Goal: Find specific fact: Find specific fact

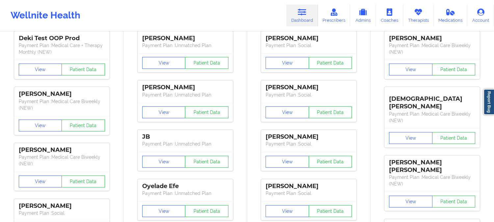
click at [297, 17] on link "Dashboard" at bounding box center [303, 16] width 32 height 22
click at [302, 15] on icon at bounding box center [302, 12] width 9 height 7
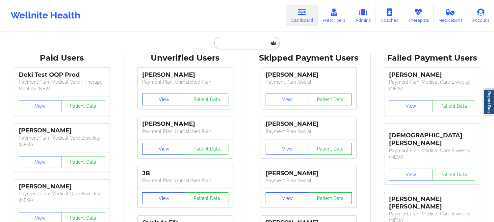
click at [218, 46] on input "text" at bounding box center [246, 43] width 65 height 13
paste input ". [PERSON_NAME]"
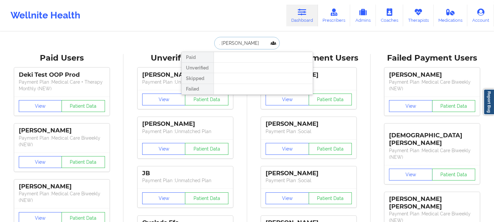
click at [220, 42] on input ". [PERSON_NAME]" at bounding box center [246, 43] width 65 height 13
click at [255, 43] on input "[PERSON_NAME]" at bounding box center [246, 43] width 65 height 13
type input "[PERSON_NAME]"
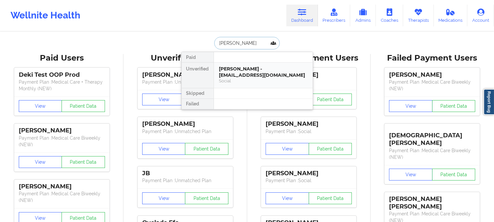
click at [255, 76] on div "[PERSON_NAME] - [EMAIL_ADDRESS][DOMAIN_NAME]" at bounding box center [263, 72] width 88 height 12
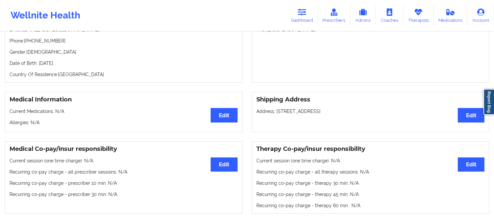
scroll to position [2, 0]
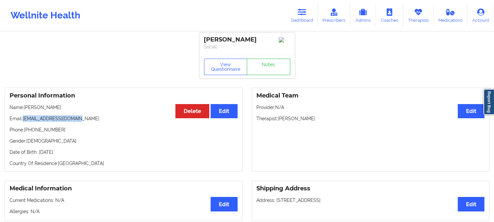
drag, startPoint x: 80, startPoint y: 120, endPoint x: 23, endPoint y: 123, distance: 56.4
click at [23, 122] on p "Email: [EMAIL_ADDRESS][DOMAIN_NAME]" at bounding box center [124, 118] width 228 height 7
copy p "[EMAIL_ADDRESS][DOMAIN_NAME]"
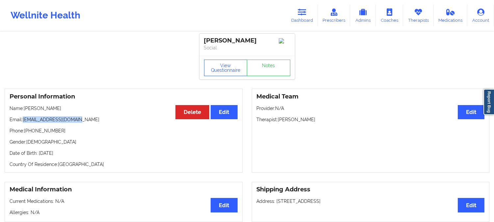
scroll to position [0, 0]
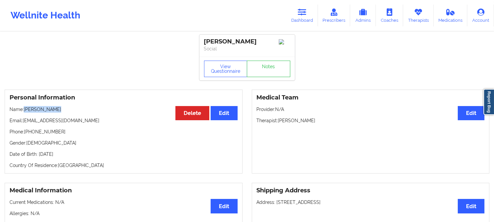
drag, startPoint x: 55, startPoint y: 110, endPoint x: 25, endPoint y: 111, distance: 30.6
click at [25, 111] on p "Name: [PERSON_NAME]" at bounding box center [124, 109] width 228 height 7
copy p "[PERSON_NAME]"
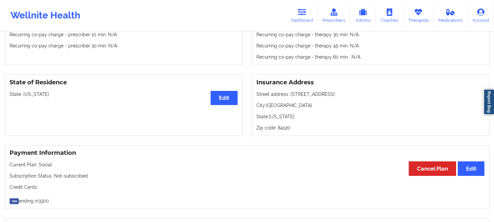
scroll to position [329, 0]
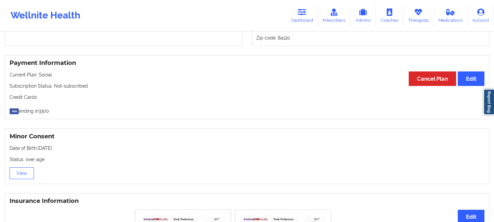
drag, startPoint x: 61, startPoint y: 151, endPoint x: 38, endPoint y: 151, distance: 22.7
click at [38, 151] on p "Date of Birth: [DEMOGRAPHIC_DATA]" at bounding box center [247, 148] width 475 height 7
copy p "[DATE]"
click at [109, 112] on p "ending in 3300" at bounding box center [247, 109] width 475 height 9
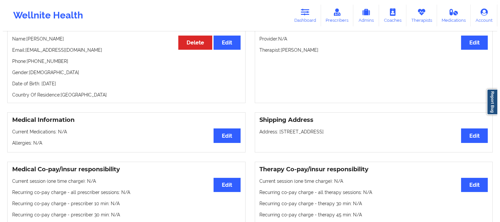
scroll to position [0, 0]
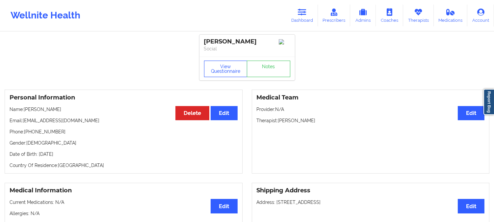
click at [225, 77] on button "View Questionnaire" at bounding box center [225, 69] width 43 height 16
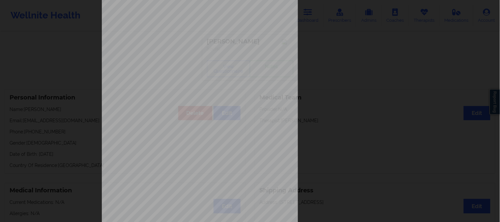
scroll to position [92, 0]
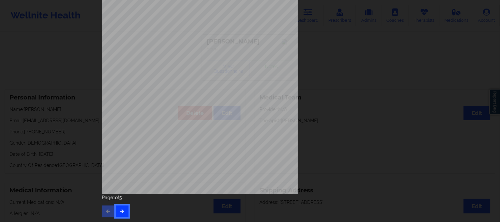
click at [119, 213] on icon "button" at bounding box center [122, 211] width 6 height 4
click at [125, 208] on button "button" at bounding box center [122, 212] width 13 height 12
click at [122, 209] on icon "button" at bounding box center [122, 211] width 6 height 4
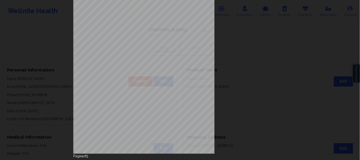
scroll to position [73, 0]
